Goal: Information Seeking & Learning: Find specific fact

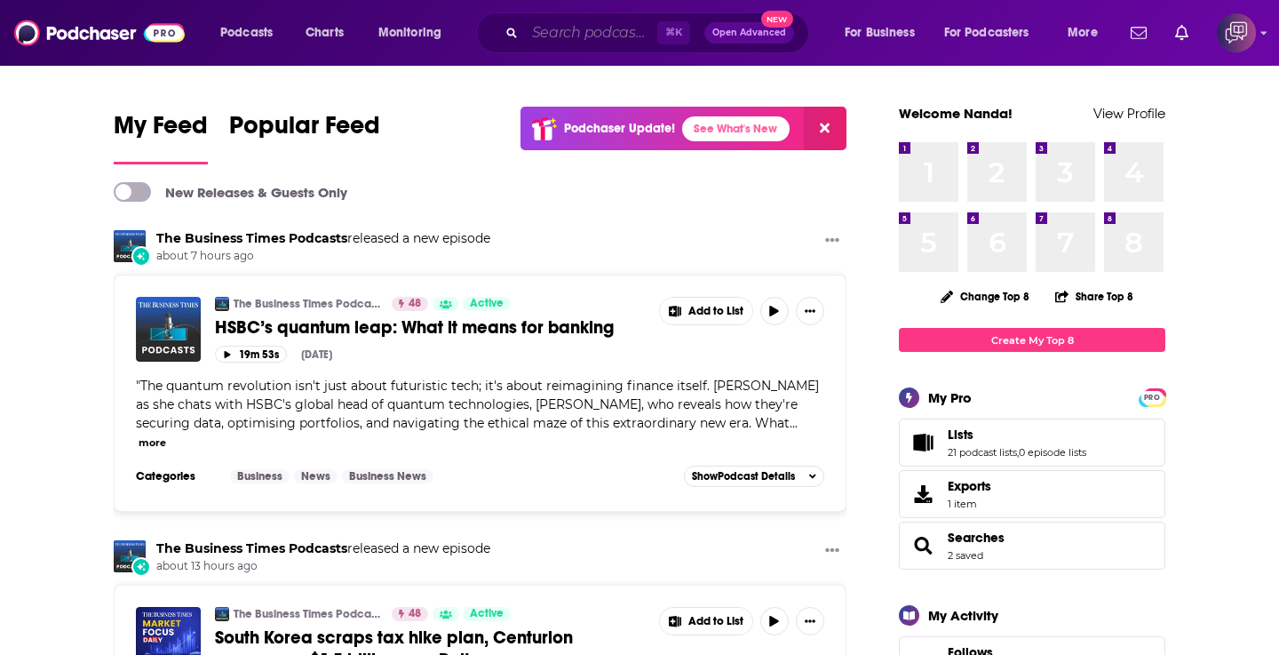
click at [566, 30] on input "Search podcasts, credits, & more..." at bounding box center [591, 33] width 132 height 28
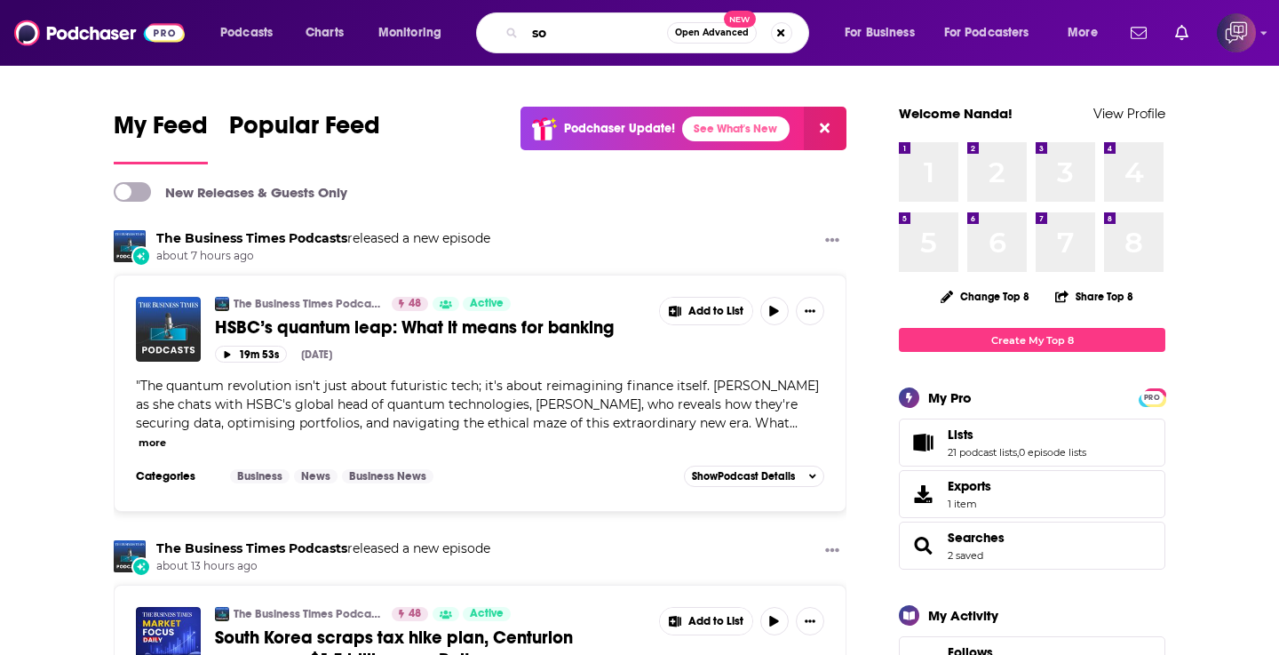
type input "s"
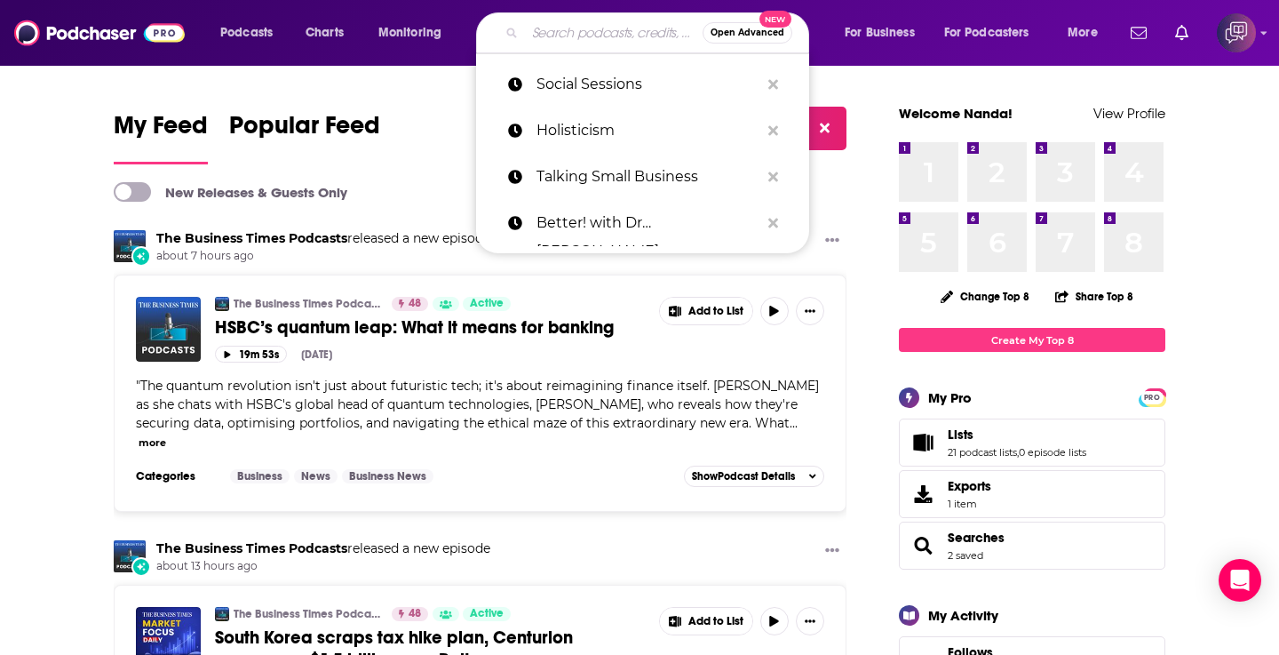
paste input "That Desi Spark"
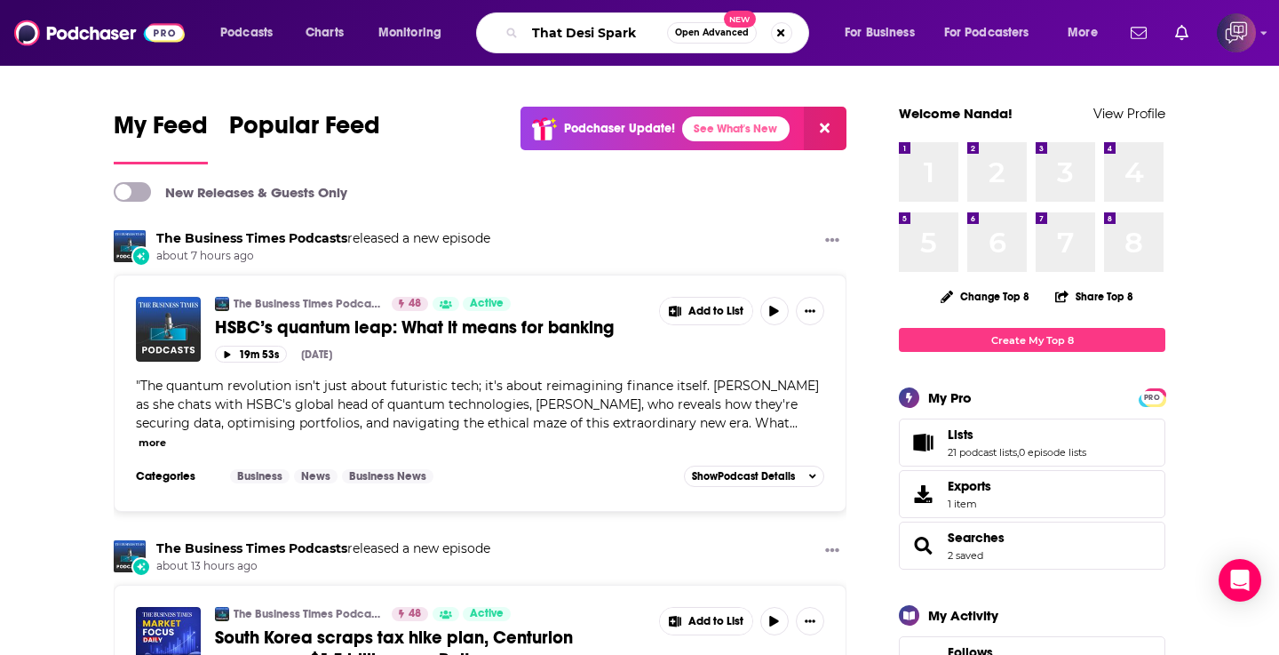
type input "That Desi Spark"
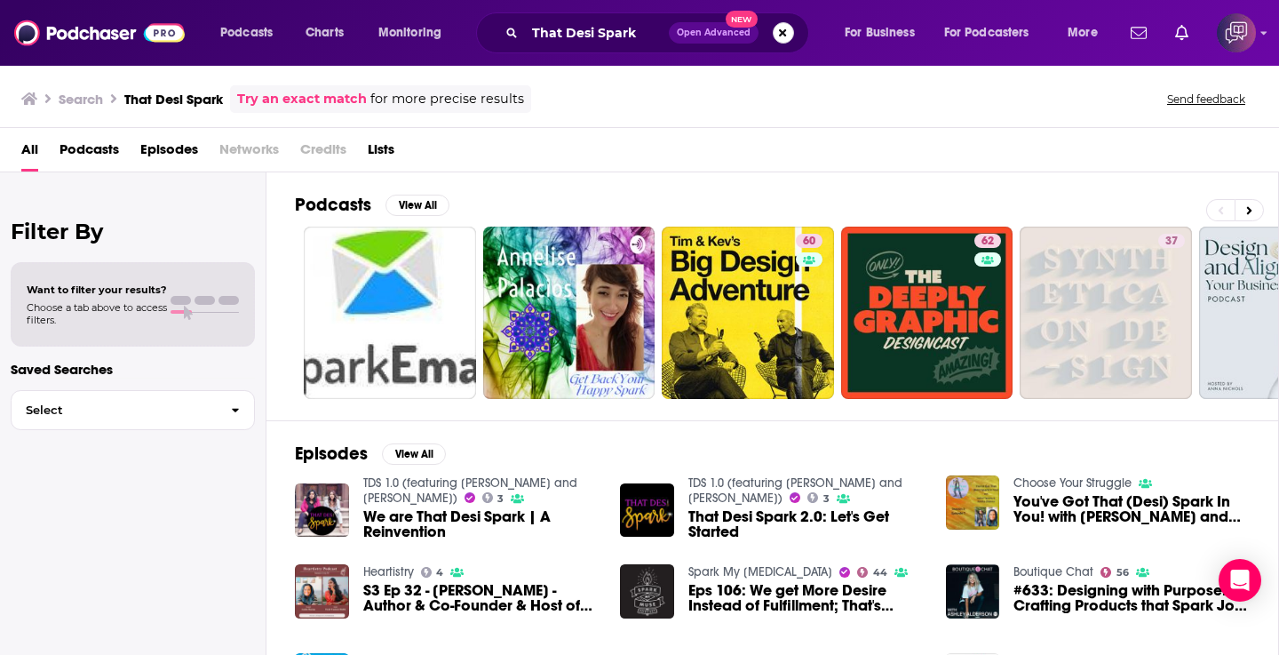
click at [780, 33] on button "Search podcasts, credits, & more..." at bounding box center [783, 32] width 21 height 21
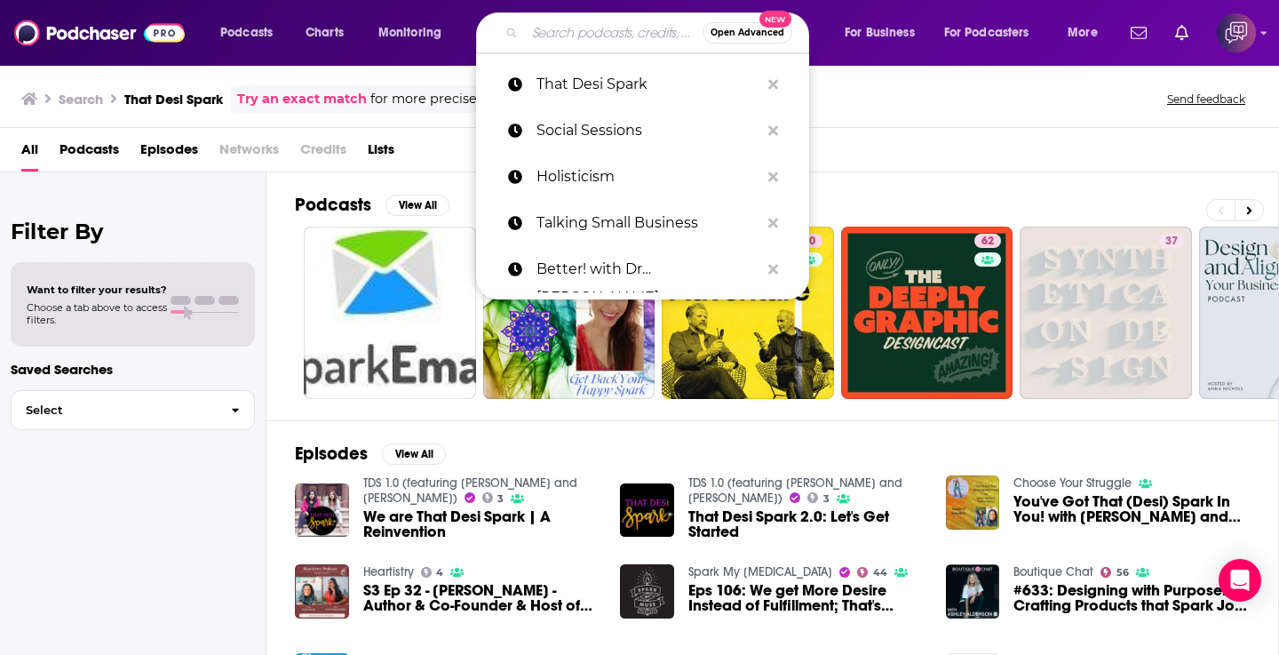
paste input "Masala Podcast"
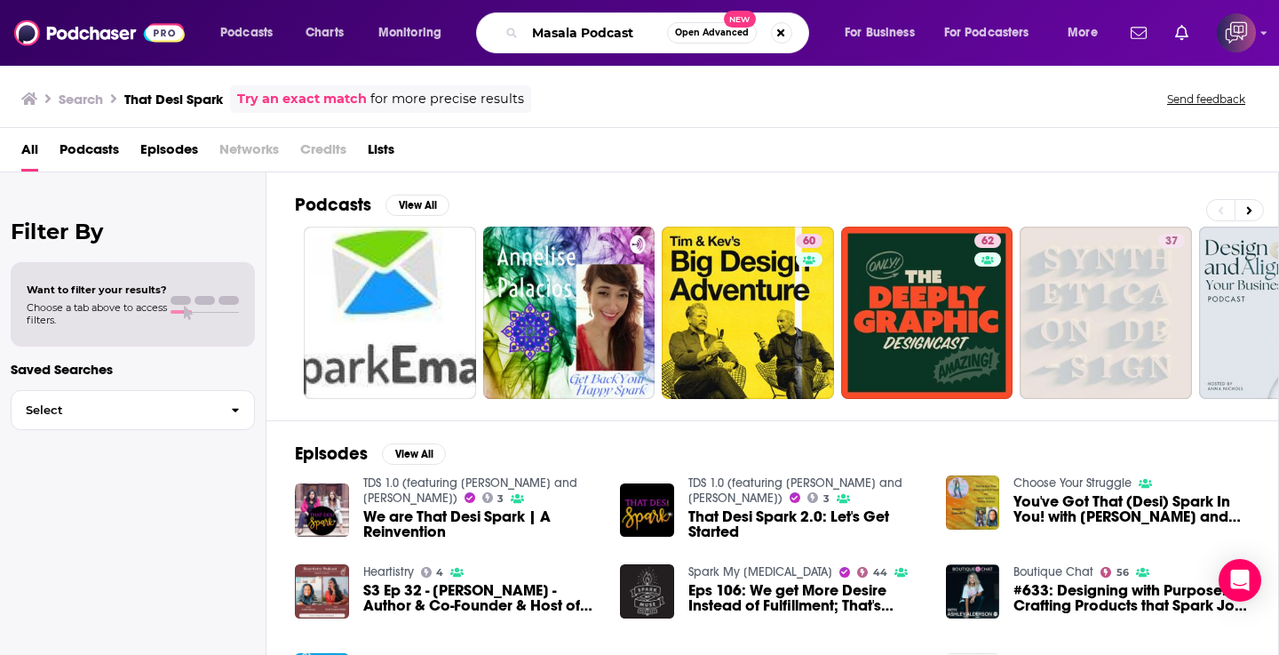
type input "Masala Podcast"
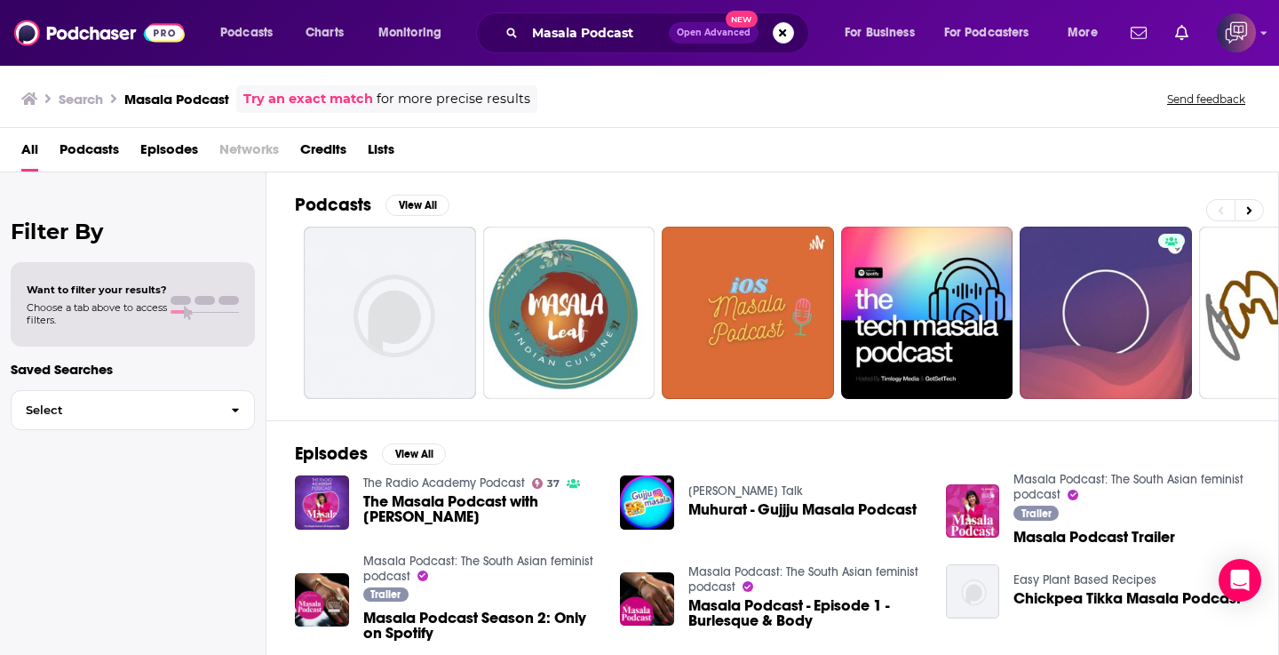
click at [480, 508] on span "The Masala Podcast with [PERSON_NAME]" at bounding box center [481, 509] width 236 height 30
